Goal: Book appointment/travel/reservation

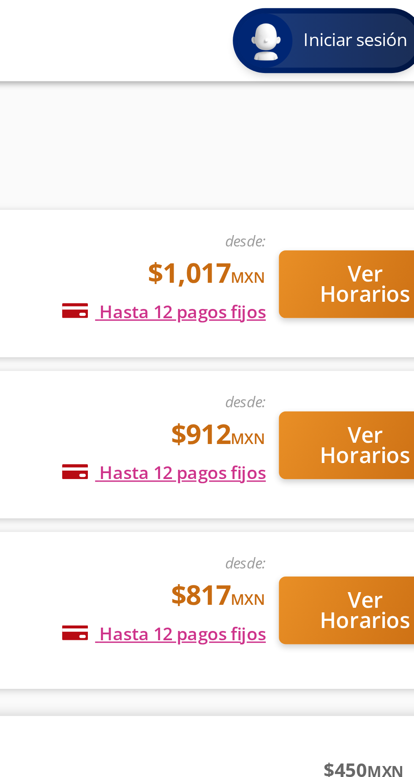
click at [371, 20] on div "Iniciar sesión" at bounding box center [365, 12] width 56 height 17
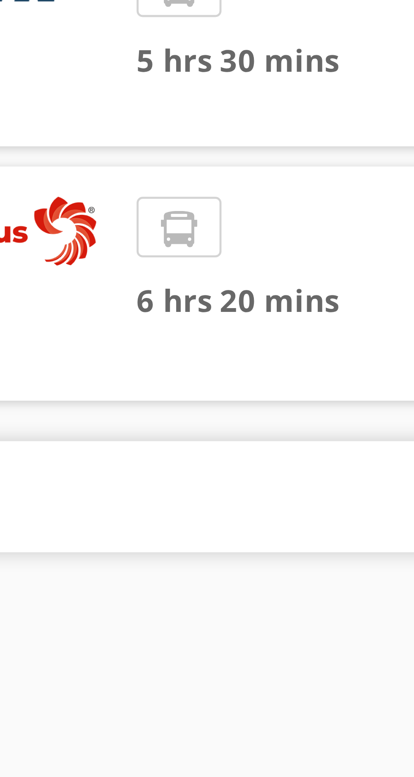
click at [104, 190] on span "6 hrs 20 mins" at bounding box center [124, 194] width 101 height 10
click at [80, 183] on li at bounding box center [82, 179] width 17 height 13
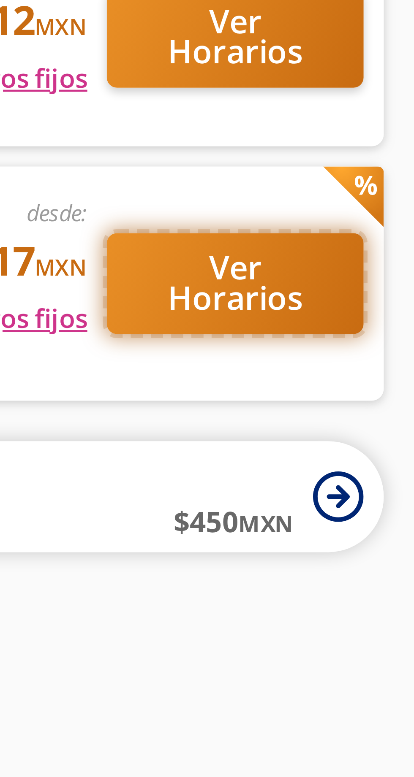
click at [385, 193] on button "Ver Horarios" at bounding box center [377, 190] width 54 height 21
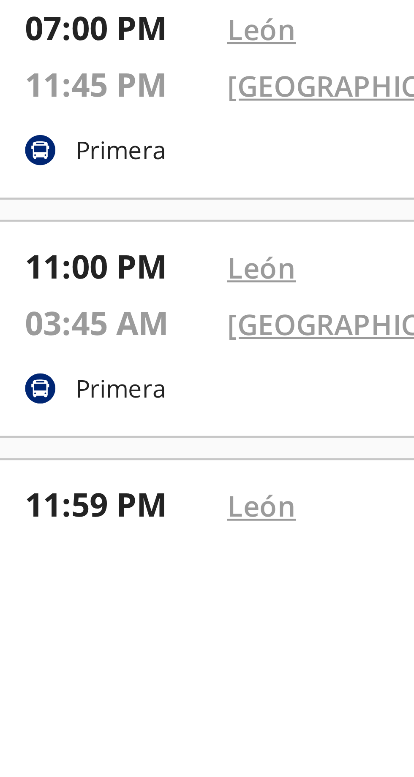
scroll to position [624, 0]
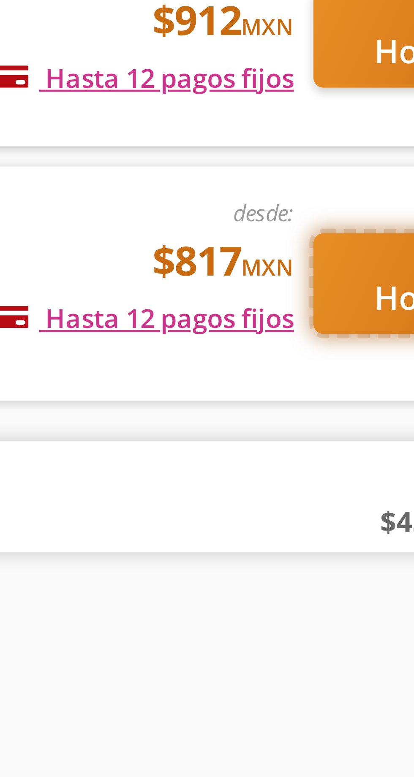
click at [360, 193] on button "Ver Horarios" at bounding box center [377, 190] width 54 height 21
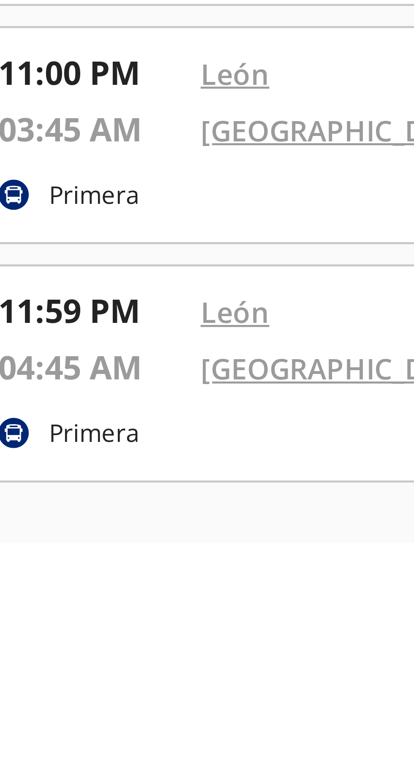
scroll to position [681, 0]
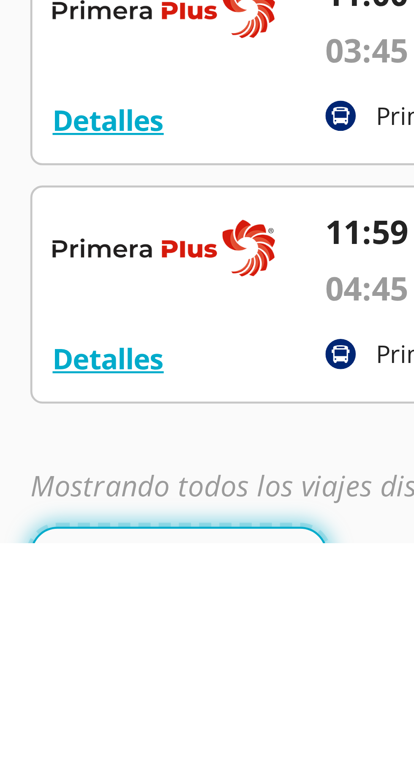
click at [50, 774] on button "Cambiar de línea" at bounding box center [37, 779] width 62 height 11
